Goal: Transaction & Acquisition: Purchase product/service

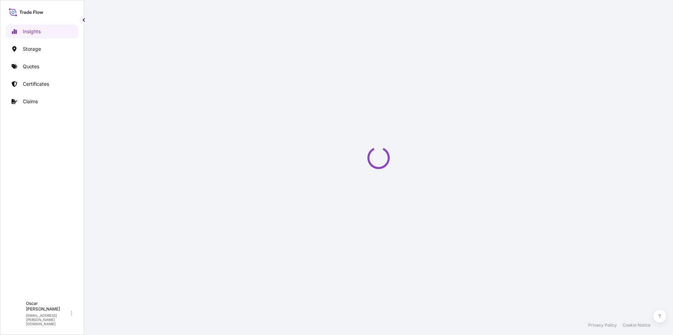
select select "2025"
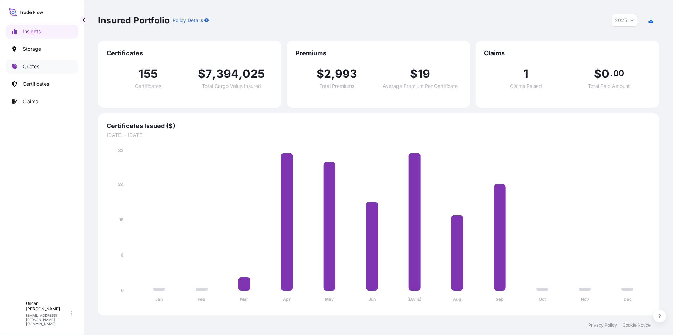
click at [37, 66] on p "Quotes" at bounding box center [31, 66] width 16 height 7
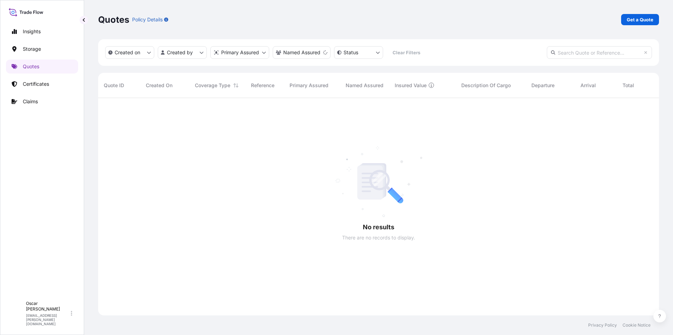
scroll to position [238, 556]
click at [633, 19] on p "Get a Quote" at bounding box center [640, 19] width 27 height 7
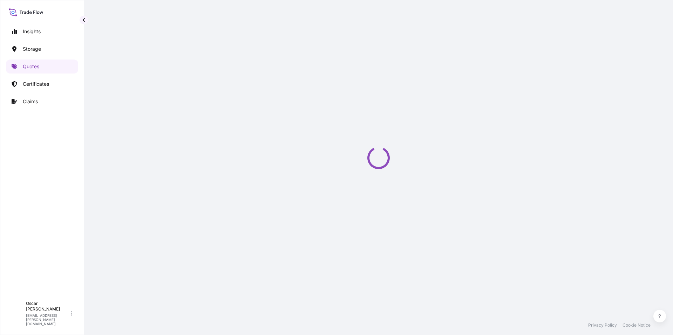
scroll to position [11, 0]
select select "Water"
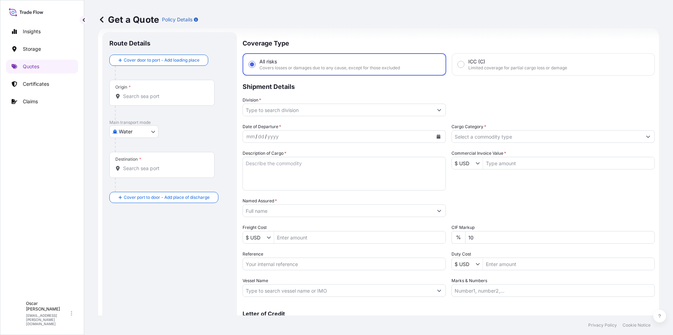
click at [126, 96] on input "Origin *" at bounding box center [164, 96] width 83 height 7
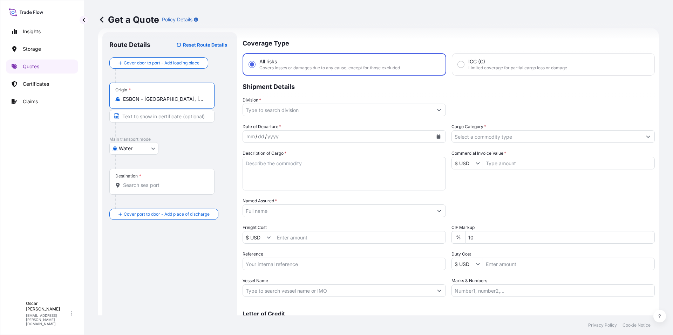
type input "ESBCN - [GEOGRAPHIC_DATA], [GEOGRAPHIC_DATA]"
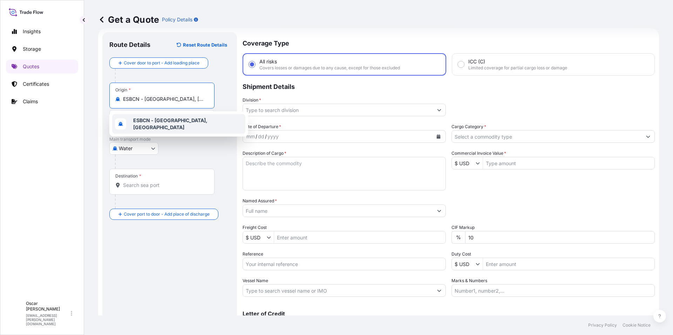
click at [136, 178] on div "Destination *" at bounding box center [128, 176] width 26 height 6
click at [136, 182] on input "Destination *" at bounding box center [164, 185] width 83 height 7
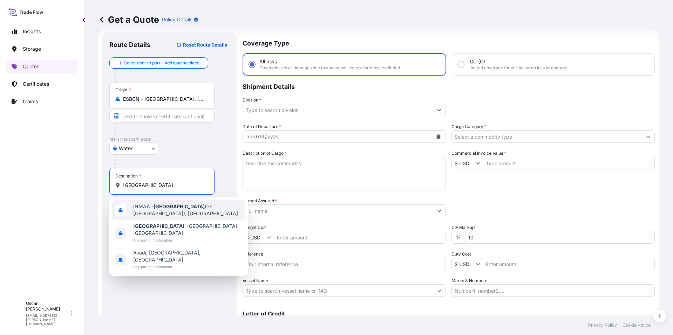
click at [175, 209] on span "INMAA - [GEOGRAPHIC_DATA] (ex [GEOGRAPHIC_DATA]), [GEOGRAPHIC_DATA]" at bounding box center [187, 210] width 109 height 14
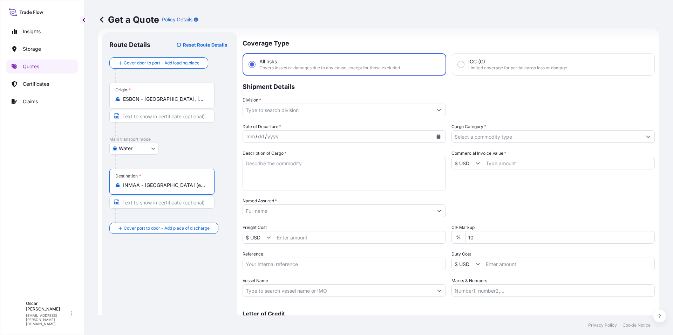
type input "INMAA - [GEOGRAPHIC_DATA] (ex [GEOGRAPHIC_DATA]), [GEOGRAPHIC_DATA]"
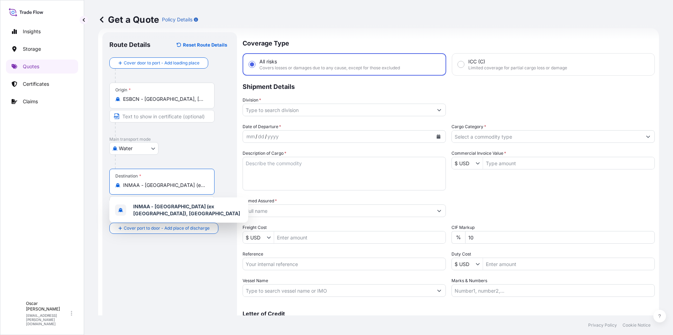
click at [353, 109] on input "Division *" at bounding box center [338, 110] width 190 height 13
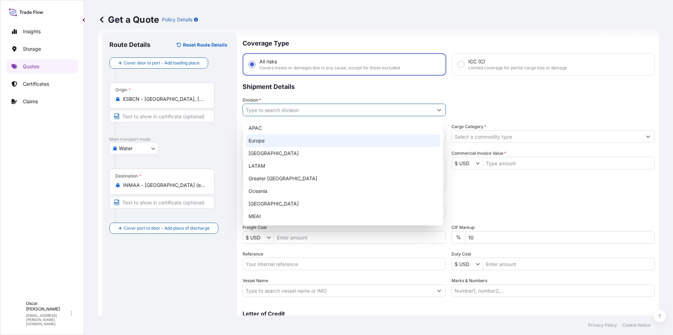
click at [299, 143] on div "Europe" at bounding box center [343, 141] width 195 height 13
type input "Europe"
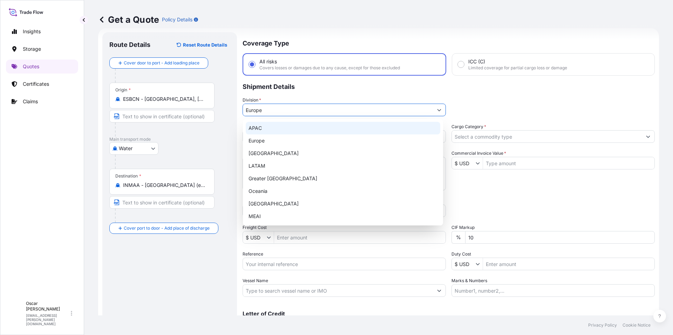
click at [469, 108] on div "Division * [GEOGRAPHIC_DATA]" at bounding box center [449, 107] width 412 height 20
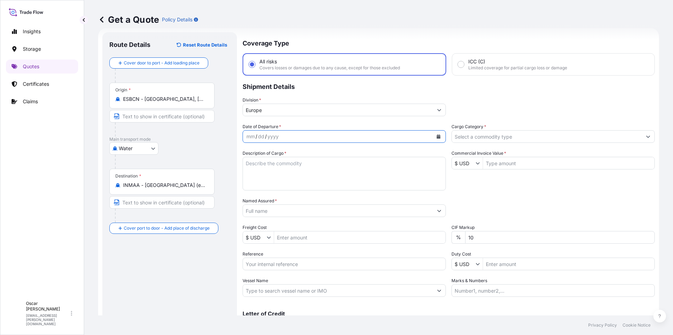
click at [433, 138] on button "Calendar" at bounding box center [438, 136] width 11 height 11
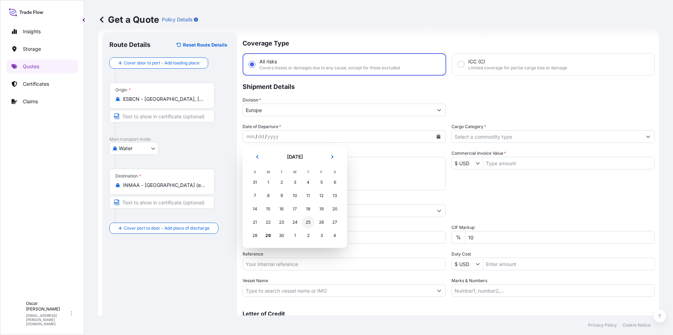
click at [304, 225] on div "25" at bounding box center [308, 222] width 13 height 13
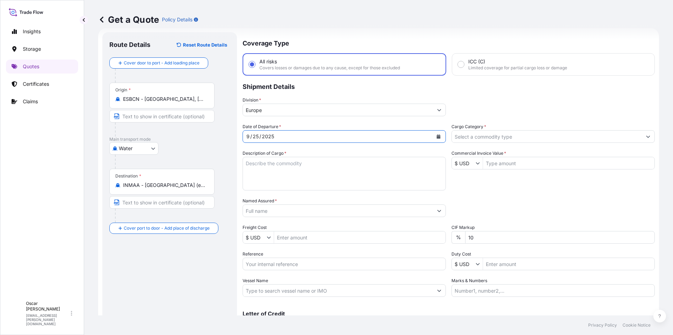
click at [505, 137] on input "Cargo Category *" at bounding box center [547, 136] width 190 height 13
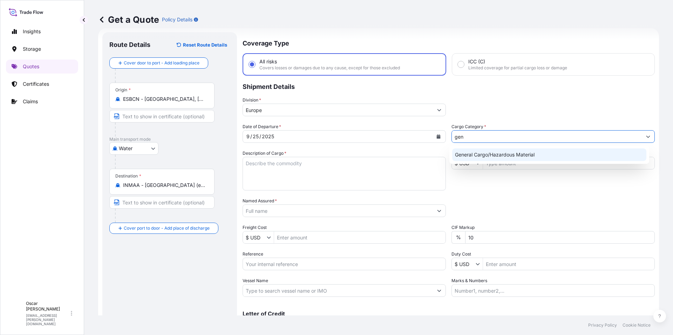
click at [508, 155] on div "General Cargo/Hazardous Material" at bounding box center [549, 155] width 195 height 13
type input "General Cargo/Hazardous Material"
click at [362, 169] on textarea "Description of Cargo *" at bounding box center [344, 174] width 203 height 34
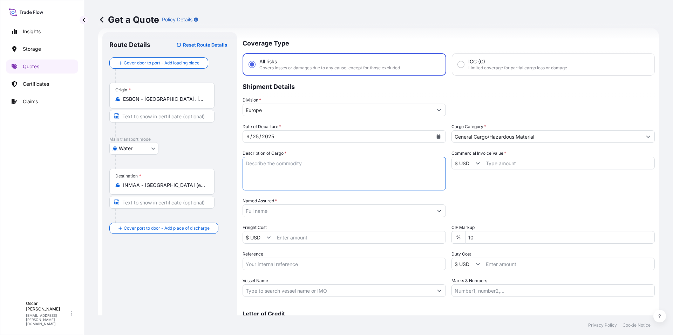
click at [289, 159] on textarea "Description of Cargo *" at bounding box center [344, 174] width 203 height 34
paste textarea "1X20 GROSS: 15.950 KGS EGHU3872268 NET: 14.880 KGS 20 PACKAGES LEATHER AUXILIAR…"
drag, startPoint x: 260, startPoint y: 163, endPoint x: 319, endPoint y: 163, distance: 58.9
click at [319, 163] on textarea "1X20 GROSS: 15.950 KGS EGHU3872268 NET: 14.880 KGS 20 PACKAGES LEATHER AUXILIAR…" at bounding box center [344, 174] width 203 height 34
click at [302, 184] on textarea "1X20 EGHU3872268 NET: 14.880 KGS 20 PACKAGES LEATHER AUXILIARIES" at bounding box center [344, 174] width 203 height 34
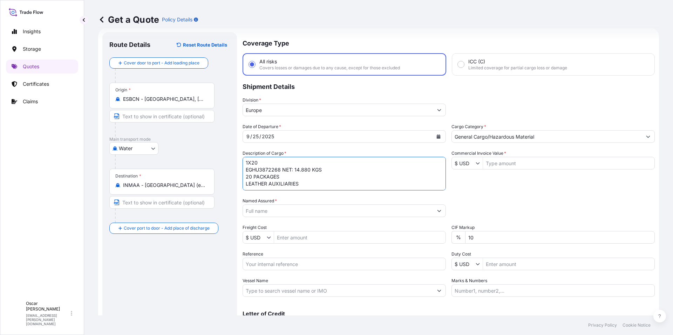
scroll to position [4, 0]
paste textarea "GROSS: 15.950 KGS"
drag, startPoint x: 282, startPoint y: 167, endPoint x: 347, endPoint y: 167, distance: 64.1
click at [347, 167] on textarea "1X20 EGHU3872268 NET: 14.880 KGS 20 PACKAGES LEATHER AUXILIARIES GROSS: 15.950 …" at bounding box center [344, 174] width 203 height 34
click at [300, 189] on textarea "1X20 EGHU3872268 20 PACKAGES LEATHER AUXILIARIES GROSS: 15.950 KGS" at bounding box center [344, 174] width 203 height 34
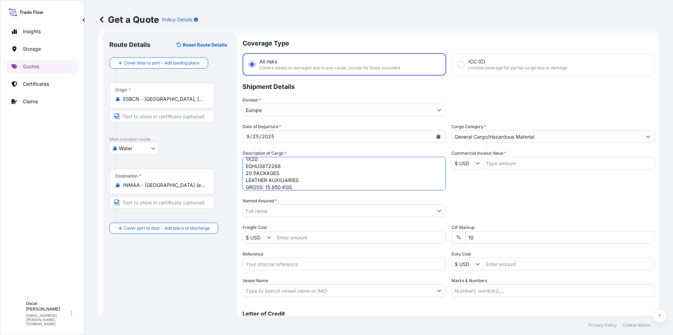
scroll to position [11, 0]
paste textarea "NET: 14.880 KGS"
type textarea "1X20 EGHU3872268 20 PACKAGES LEATHER AUXILIARIES GROSS: 15.950 KGS NET: 14.880 …"
click at [301, 206] on input "Named Assured *" at bounding box center [338, 211] width 190 height 13
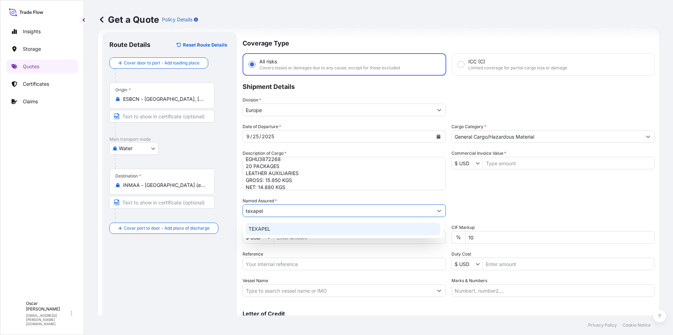
click at [279, 229] on div "TEXAPEL" at bounding box center [343, 229] width 195 height 13
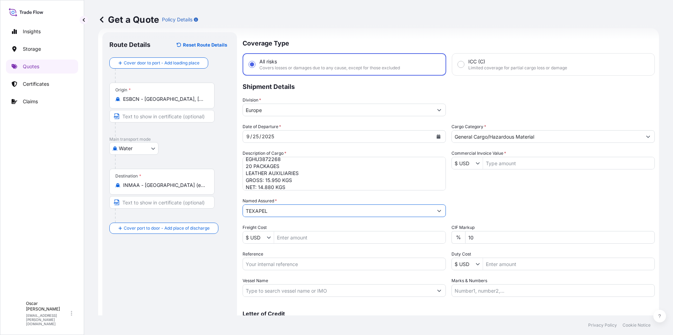
type input "TEXAPEL"
click at [528, 199] on div "Packing Category Type to search a container mode Please select a primary mode o…" at bounding box center [552, 208] width 203 height 20
click at [515, 162] on input "Commercial Invoice Value *" at bounding box center [568, 163] width 171 height 13
type input "25,650.5"
click at [472, 165] on input "$ USD" at bounding box center [464, 163] width 24 height 13
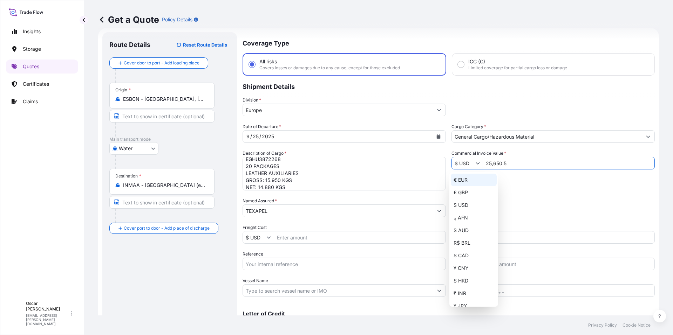
click at [466, 182] on div "€ EUR" at bounding box center [474, 180] width 46 height 13
type input "€ EUR"
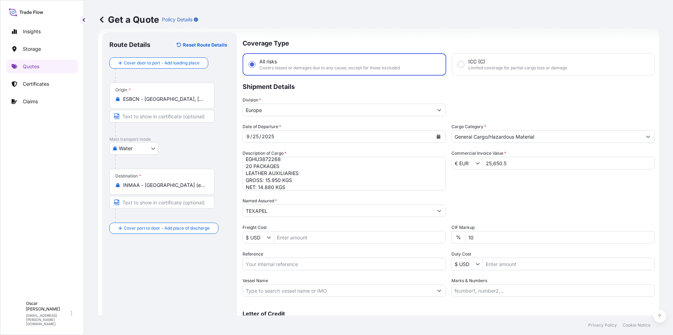
click at [558, 192] on div "Date of Departure * [DATE] Cargo Category * General Cargo/Hazardous Material De…" at bounding box center [449, 210] width 412 height 174
click at [490, 166] on input "25,650.5" at bounding box center [568, 163] width 171 height 13
click at [505, 178] on div "Date of Departure * [DATE] Cargo Category * General Cargo/Hazardous Material De…" at bounding box center [449, 210] width 412 height 174
click at [490, 164] on input "25,650.5" at bounding box center [568, 163] width 171 height 13
click at [499, 164] on input "25650.5" at bounding box center [568, 163] width 171 height 13
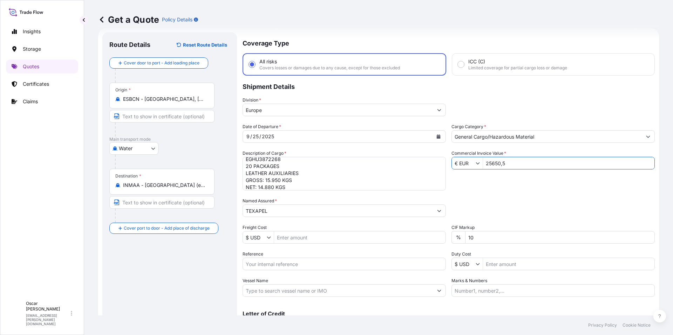
type input "256,505"
click at [569, 194] on div "Date of Departure * [DATE] Cargo Category * General Cargo/Hazardous Material De…" at bounding box center [449, 210] width 412 height 174
click at [503, 166] on input "256,505" at bounding box center [568, 163] width 171 height 13
drag, startPoint x: 509, startPoint y: 164, endPoint x: 466, endPoint y: 162, distance: 42.5
click at [466, 162] on div "€ EUR 256,505" at bounding box center [552, 163] width 203 height 13
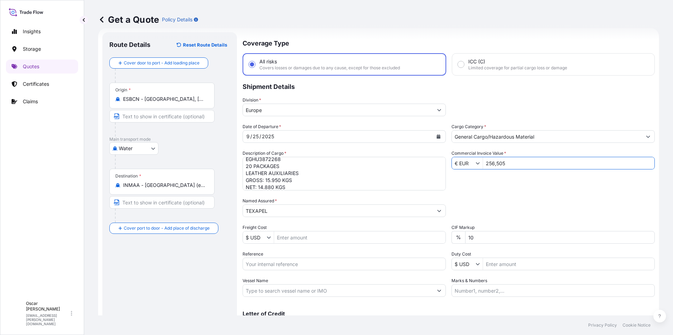
click at [491, 184] on div "Date of Departure * [DATE] Cargo Category * General Cargo/Hazardous Material De…" at bounding box center [449, 210] width 412 height 174
click at [507, 165] on input "256,505" at bounding box center [568, 163] width 171 height 13
type input "2"
type input "25,650.5"
click at [519, 192] on div "Date of Departure * [DATE] Cargo Category * General Cargo/Hazardous Material De…" at bounding box center [449, 210] width 412 height 174
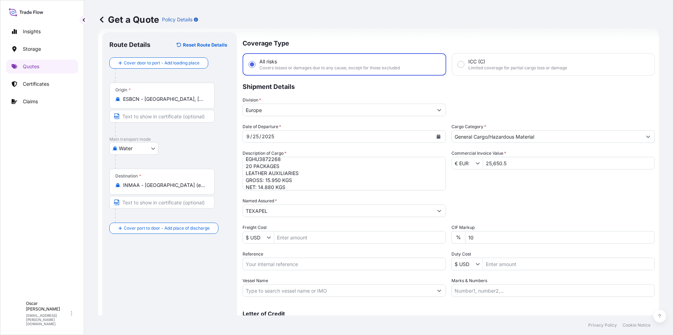
click at [279, 264] on input "Reference" at bounding box center [344, 264] width 203 height 13
paste input "1625207733"
type input "1625207733"
click at [533, 191] on div "Date of Departure * [DATE] Cargo Category * General Cargo/Hazardous Material De…" at bounding box center [449, 210] width 412 height 174
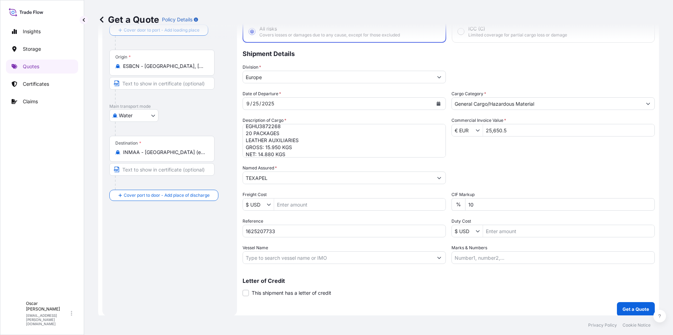
scroll to position [49, 0]
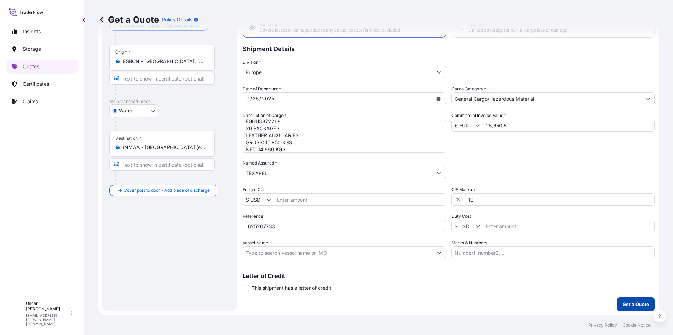
click at [630, 303] on p "Get a Quote" at bounding box center [635, 304] width 27 height 7
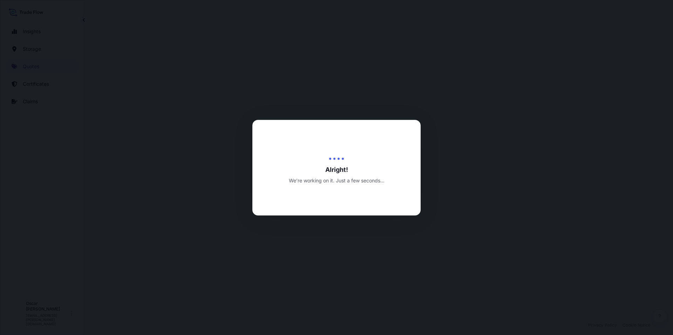
select select "Water"
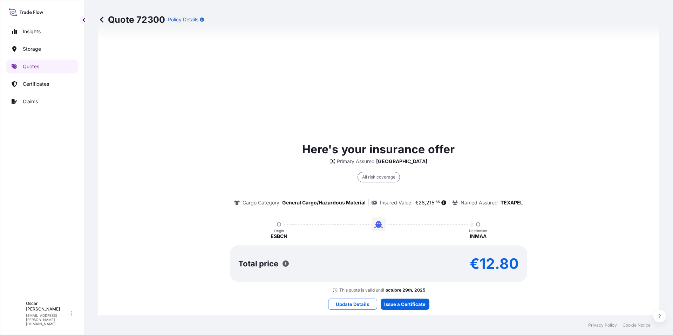
scroll to position [407, 0]
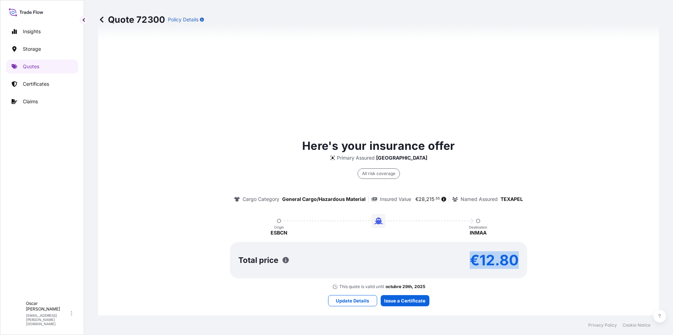
drag, startPoint x: 470, startPoint y: 258, endPoint x: 517, endPoint y: 258, distance: 47.0
click at [517, 258] on div "Total price €12.80" at bounding box center [378, 260] width 297 height 36
copy p "€12.80"
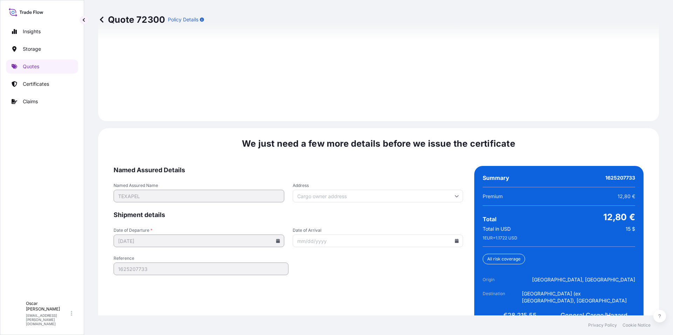
scroll to position [1001, 0]
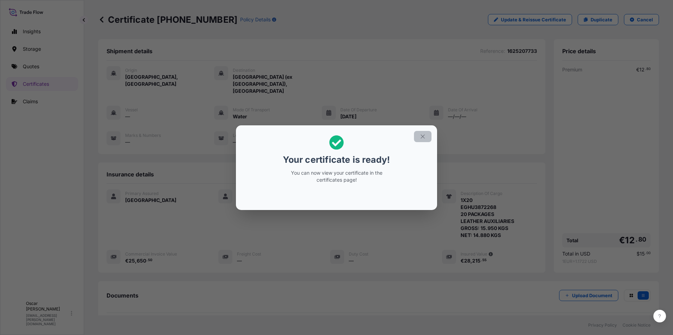
click at [421, 137] on icon "button" at bounding box center [423, 137] width 6 height 6
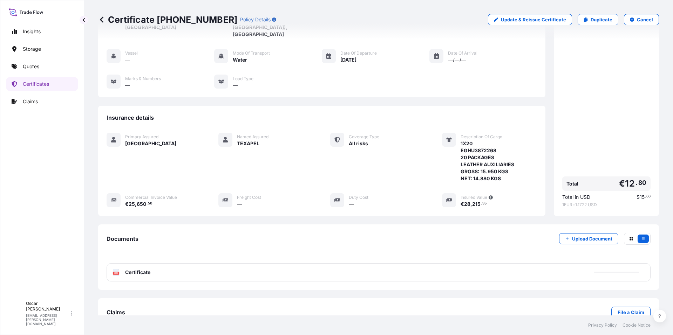
scroll to position [61, 0]
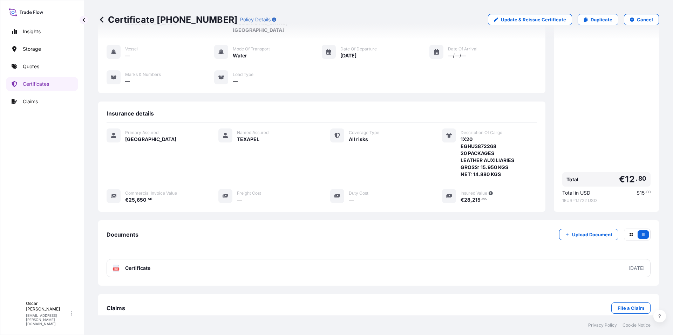
click at [619, 126] on div "Premium € 12 . 80 Total € 12 . 80 Total in USD $ 15 . 00 1 EUR = 1.1722 USD" at bounding box center [606, 104] width 88 height 198
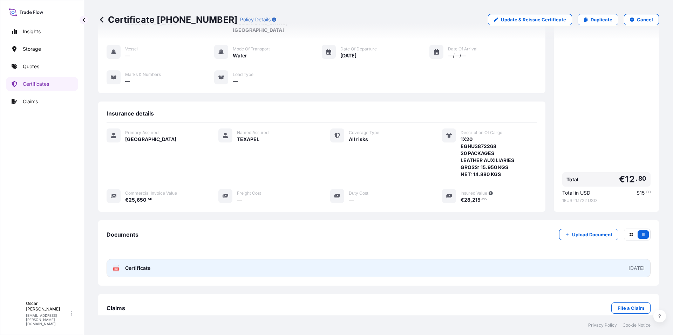
click at [460, 259] on link "PDF Certificate [DATE]" at bounding box center [379, 268] width 544 height 18
